Goal: Navigation & Orientation: Find specific page/section

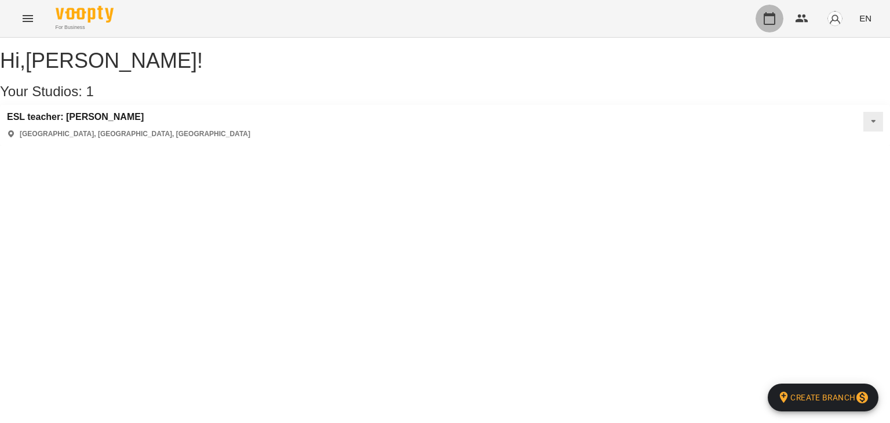
click at [771, 17] on icon "button" at bounding box center [769, 19] width 14 height 14
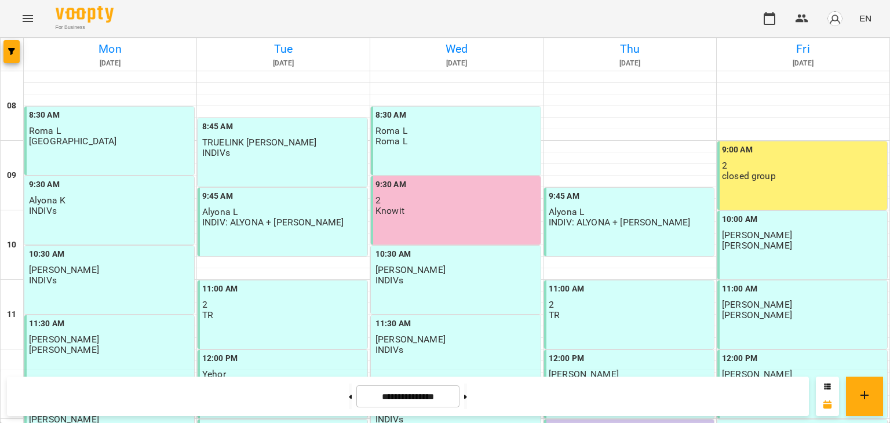
click at [884, 415] on div "**********" at bounding box center [445, 395] width 890 height 53
click at [886, 416] on div "**********" at bounding box center [445, 395] width 890 height 53
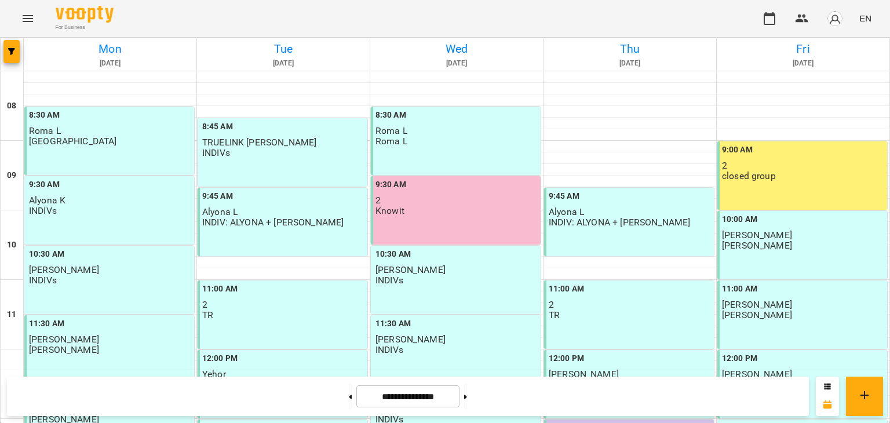
click at [886, 416] on div "**********" at bounding box center [445, 395] width 890 height 53
